Goal: Find specific page/section: Find specific page/section

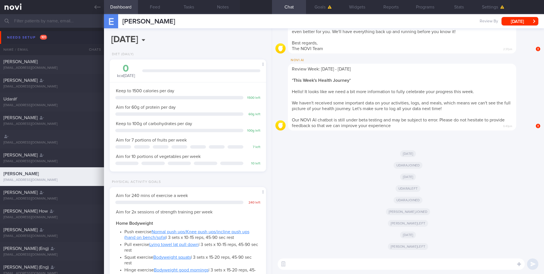
scroll to position [73, 147]
click at [95, 5] on icon at bounding box center [97, 7] width 6 height 6
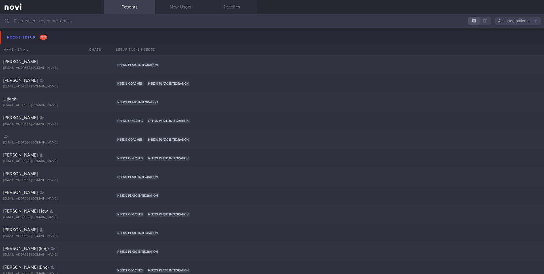
click at [524, 18] on button "Assigned patients" at bounding box center [518, 21] width 45 height 9
click at [507, 41] on button "All active patients" at bounding box center [518, 39] width 45 height 9
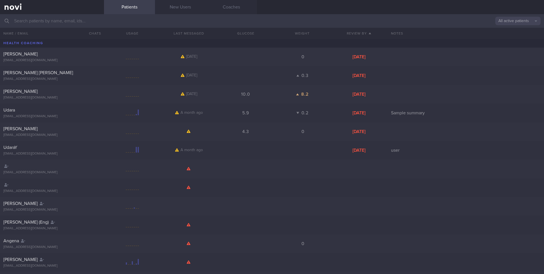
click at [115, 24] on input "text" at bounding box center [272, 21] width 544 height 14
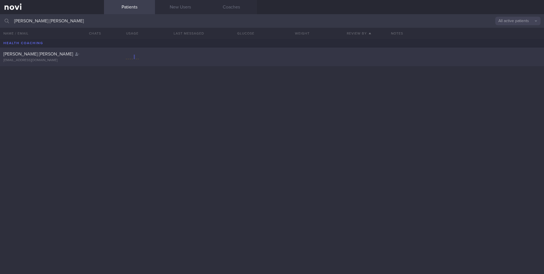
type input "[PERSON_NAME] [PERSON_NAME]"
click at [86, 60] on div "[EMAIL_ADDRESS][DOMAIN_NAME]" at bounding box center [51, 60] width 97 height 4
select select "9"
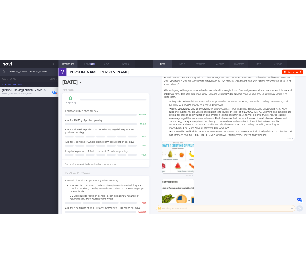
scroll to position [-8283, 0]
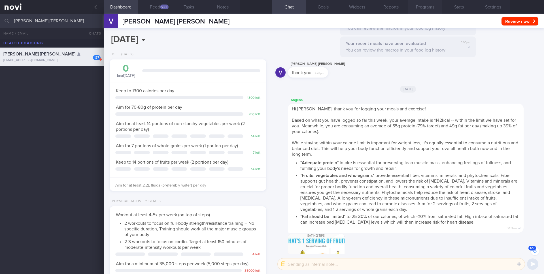
click at [424, 8] on button "Programs" at bounding box center [425, 7] width 34 height 14
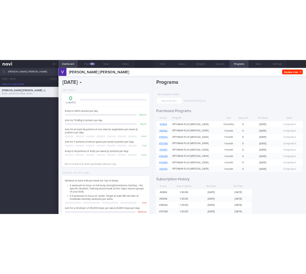
scroll to position [283519, 283491]
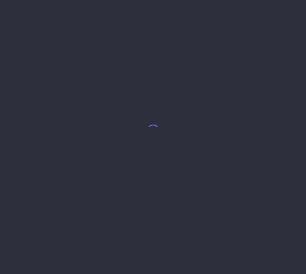
select select "9"
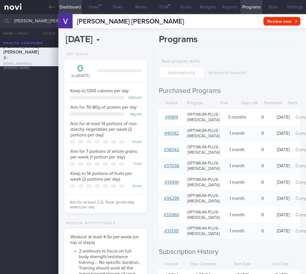
scroll to position [45, 73]
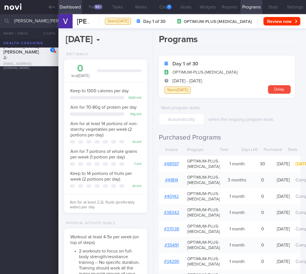
click at [35, 23] on input "[PERSON_NAME] [PERSON_NAME]" at bounding box center [153, 21] width 306 height 14
type input "[PERSON_NAME] [PERSON_NAME] ([PERSON_NAME])"
click at [38, 63] on div "1 [PERSON_NAME] [PERSON_NAME] [EMAIL_ADDRESS][DOMAIN_NAME]" at bounding box center [153, 57] width 306 height 19
click at [38, 76] on div "[PERSON_NAME] [PERSON_NAME] ([PERSON_NAME])" at bounding box center [28, 70] width 50 height 17
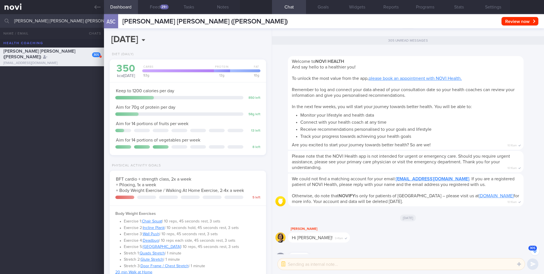
scroll to position [81, 147]
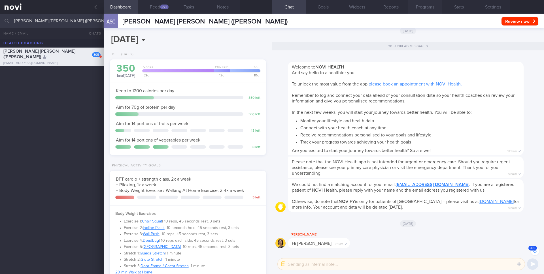
click at [306, 7] on button "Programs" at bounding box center [425, 7] width 34 height 14
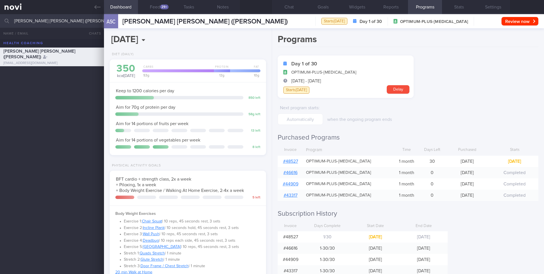
scroll to position [-13578, 0]
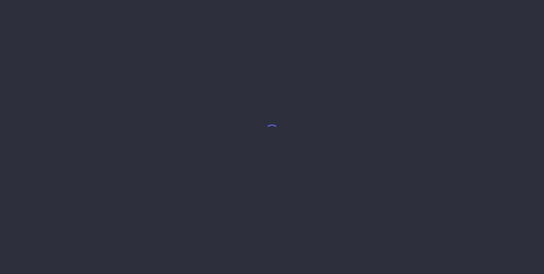
select select "9"
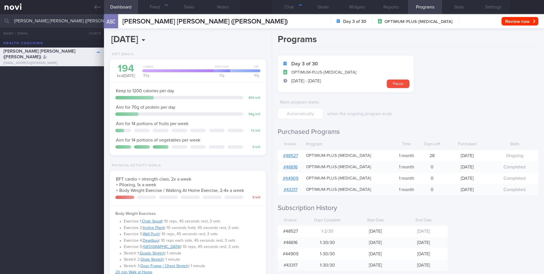
scroll to position [81, 147]
